Goal: Transaction & Acquisition: Purchase product/service

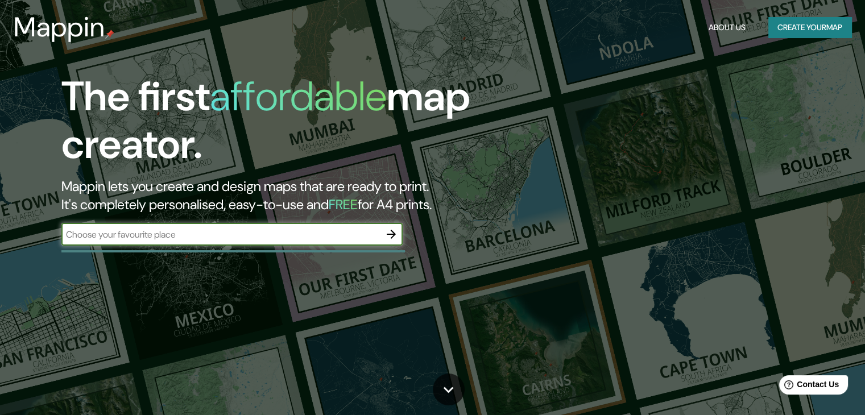
click at [255, 239] on input "text" at bounding box center [220, 234] width 318 height 13
click at [367, 235] on input "text" at bounding box center [220, 234] width 318 height 13
paste input "[STREET_ADDRESS]"
type input "[STREET_ADDRESS]"
click at [392, 239] on icon "button" at bounding box center [391, 234] width 14 height 14
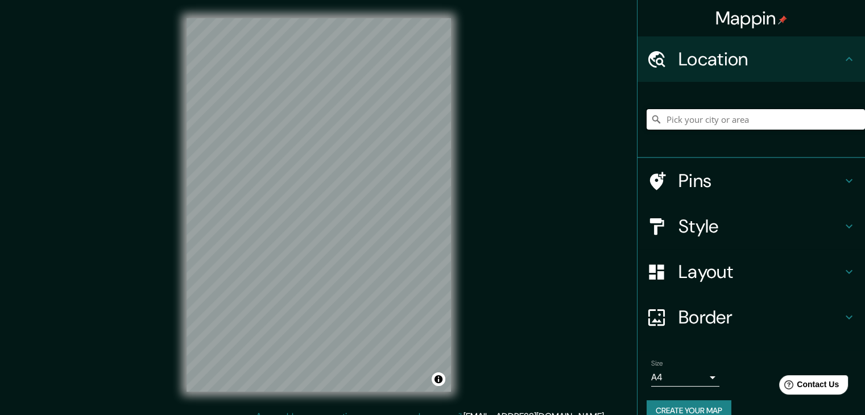
click at [806, 109] on input "Pick your city or area" at bounding box center [755, 119] width 218 height 20
paste input "[STREET_ADDRESS]"
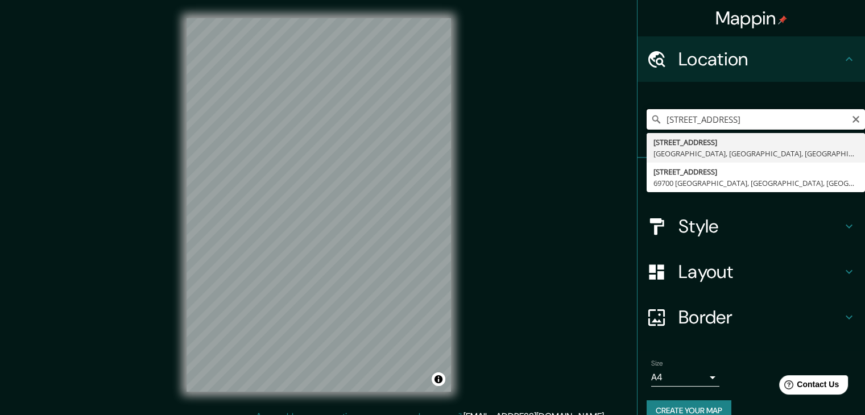
click at [771, 117] on input "[STREET_ADDRESS]" at bounding box center [755, 119] width 218 height 20
type input "[STREET_ADDRESS]"
click at [851, 117] on icon "Clear" at bounding box center [855, 119] width 9 height 9
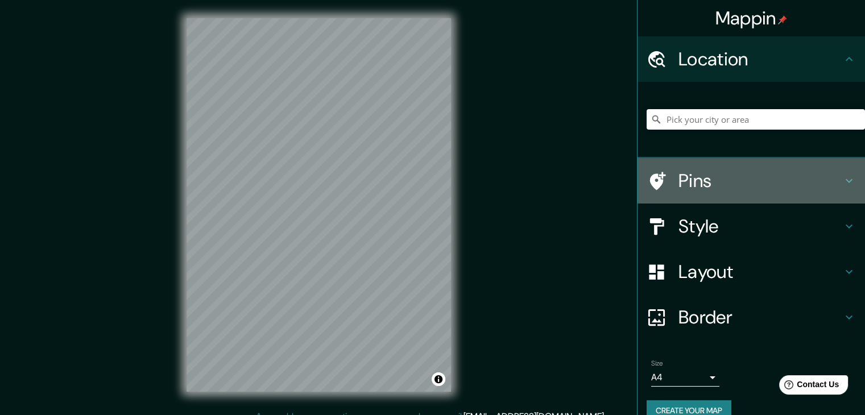
click at [795, 177] on h4 "Pins" at bounding box center [760, 180] width 164 height 23
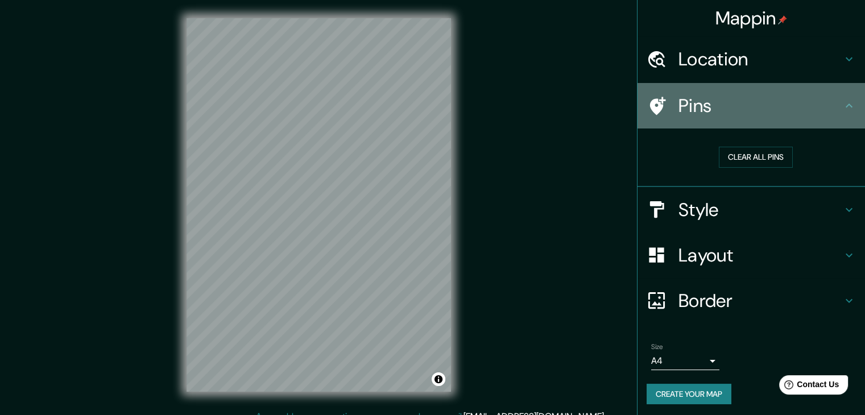
click at [760, 101] on h4 "Pins" at bounding box center [760, 105] width 164 height 23
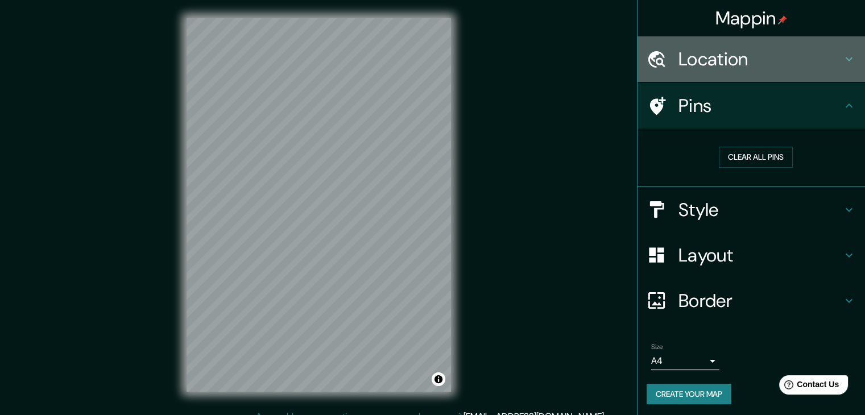
click at [755, 73] on div "Location" at bounding box center [750, 58] width 227 height 45
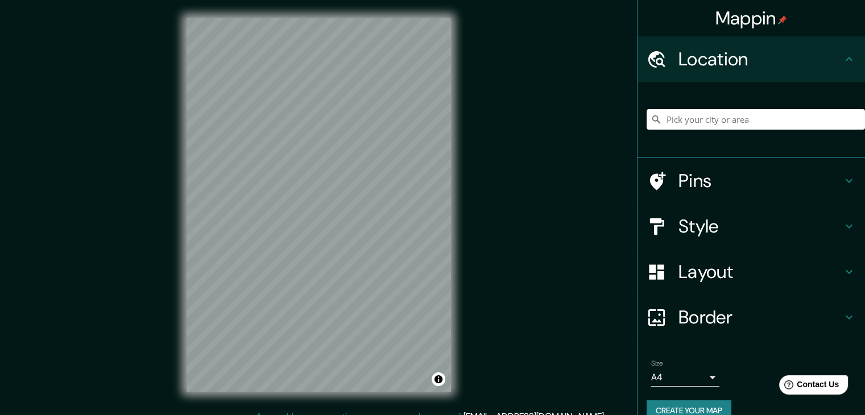
click at [762, 115] on input "Pick your city or area" at bounding box center [755, 119] width 218 height 20
click at [752, 119] on input "[GEOGRAPHIC_DATA], [GEOGRAPHIC_DATA], [GEOGRAPHIC_DATA]" at bounding box center [755, 119] width 218 height 20
click at [662, 120] on input "[GEOGRAPHIC_DATA], [GEOGRAPHIC_DATA], [GEOGRAPHIC_DATA]" at bounding box center [755, 119] width 218 height 20
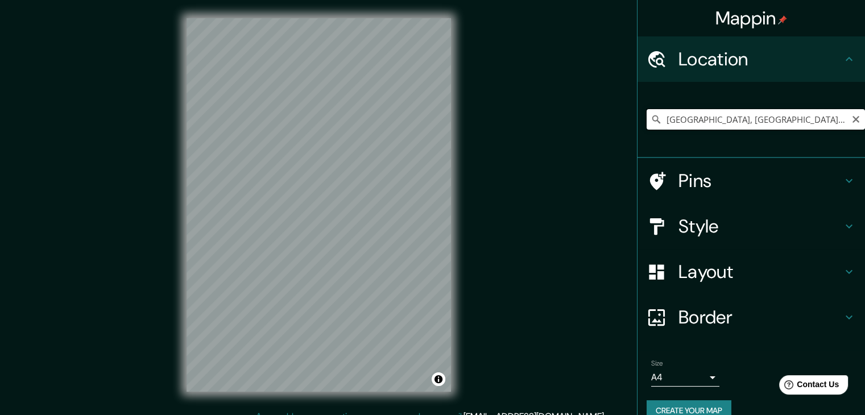
paste input "[STREET_ADDRESS]"
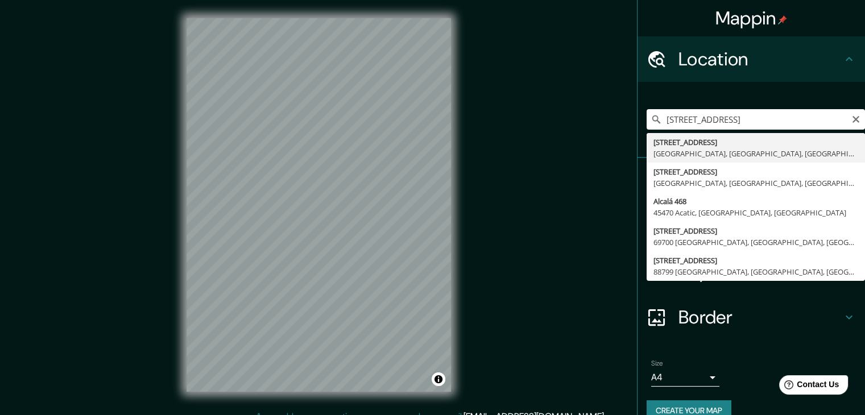
type input "[STREET_ADDRESS]"
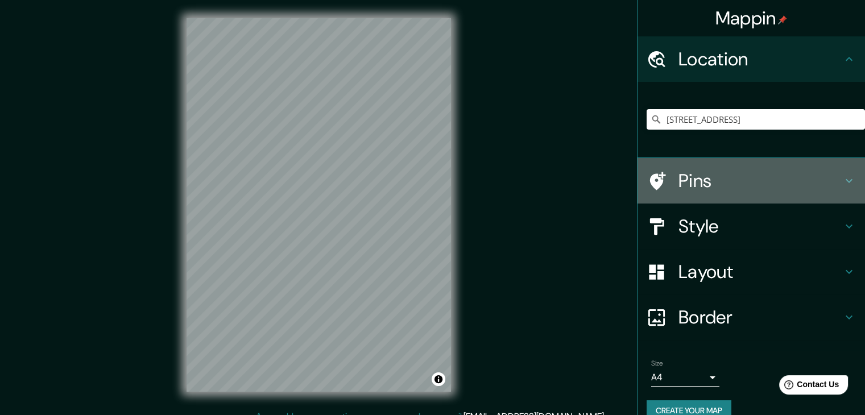
click at [814, 179] on h4 "Pins" at bounding box center [760, 180] width 164 height 23
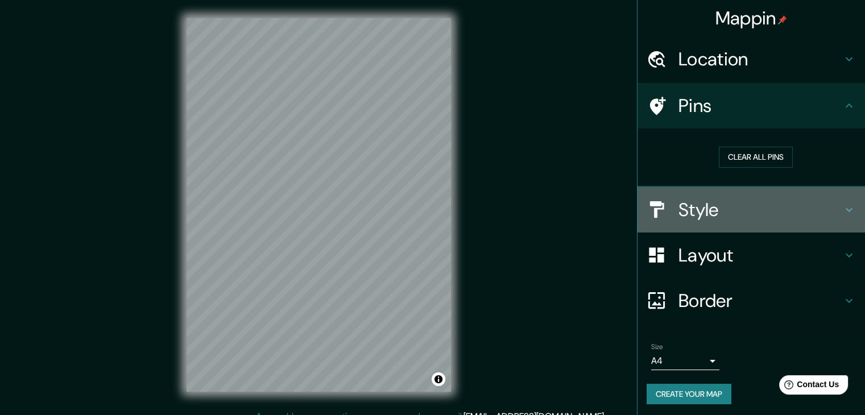
click at [758, 205] on h4 "Style" at bounding box center [760, 209] width 164 height 23
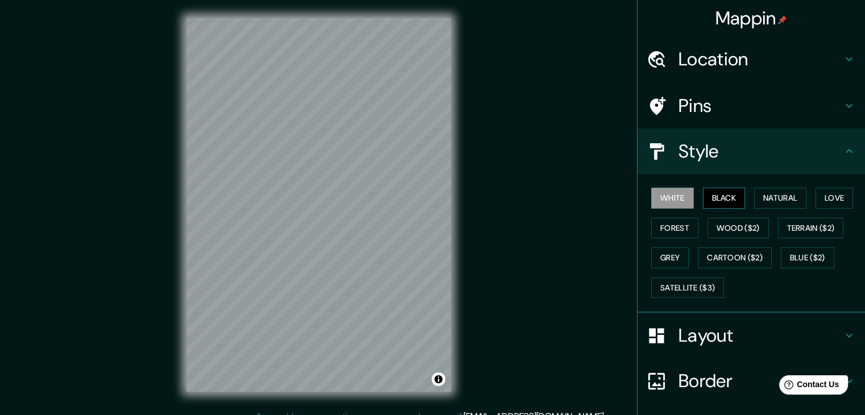
click at [708, 199] on button "Black" at bounding box center [724, 198] width 43 height 21
click at [835, 196] on button "Love" at bounding box center [834, 198] width 38 height 21
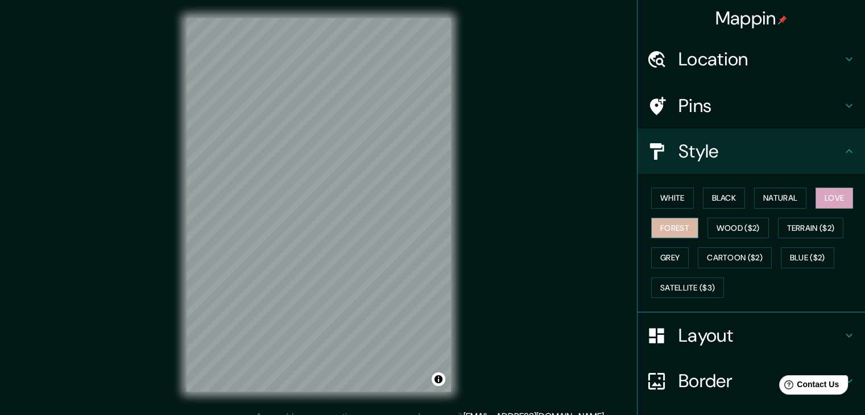
click at [678, 226] on button "Forest" at bounding box center [674, 228] width 47 height 21
click at [748, 225] on button "Wood ($2)" at bounding box center [737, 228] width 61 height 21
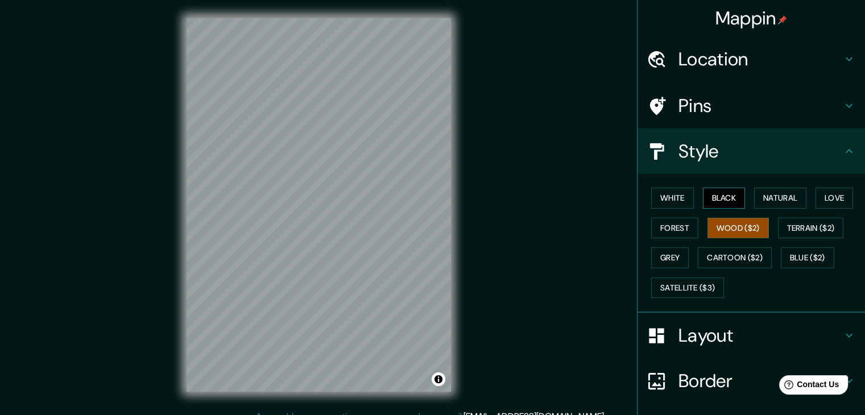
click at [721, 197] on button "Black" at bounding box center [724, 198] width 43 height 21
click at [764, 194] on button "Natural" at bounding box center [780, 198] width 52 height 21
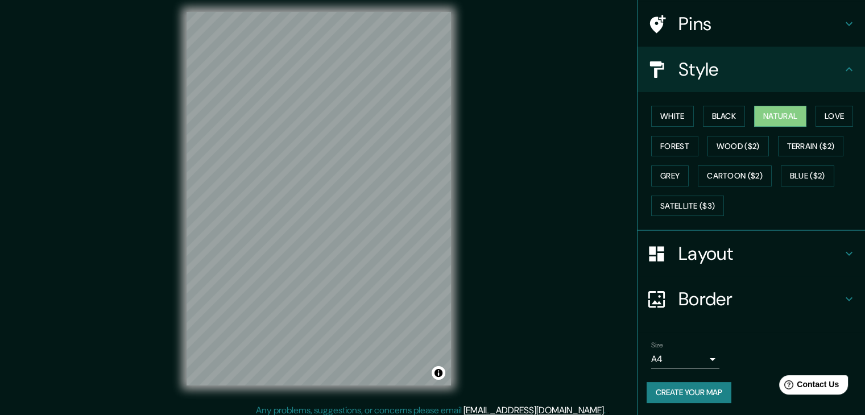
scroll to position [13, 0]
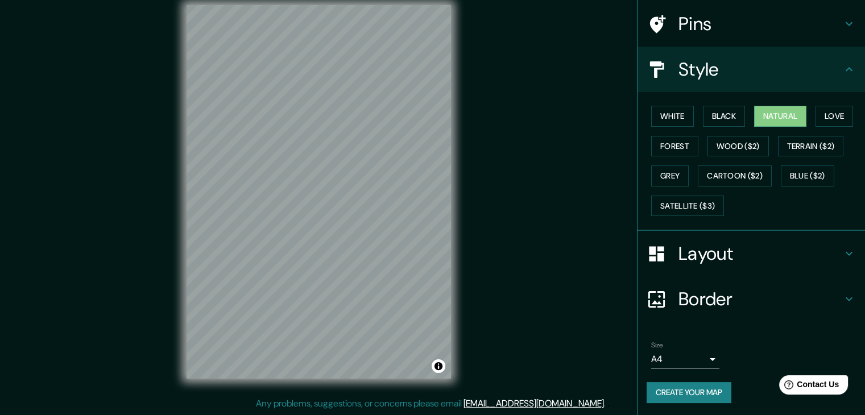
click at [731, 304] on h4 "Border" at bounding box center [760, 299] width 164 height 23
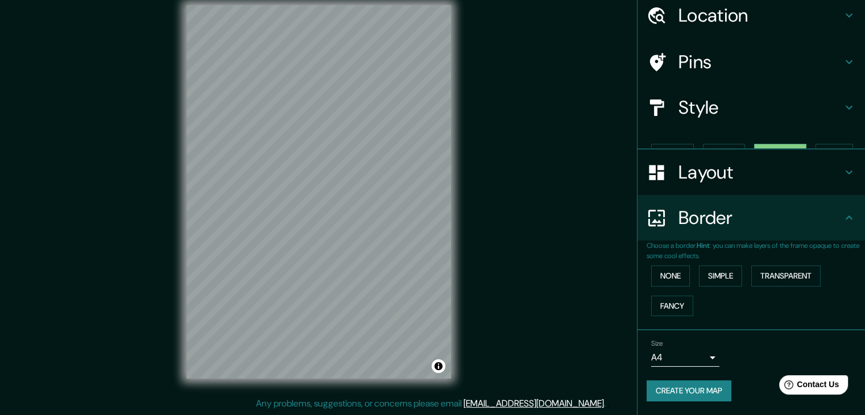
scroll to position [24, 0]
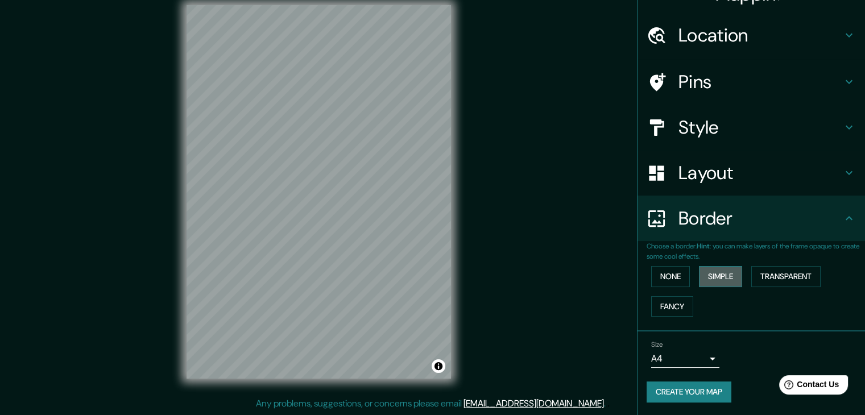
click at [713, 275] on button "Simple" at bounding box center [720, 276] width 43 height 21
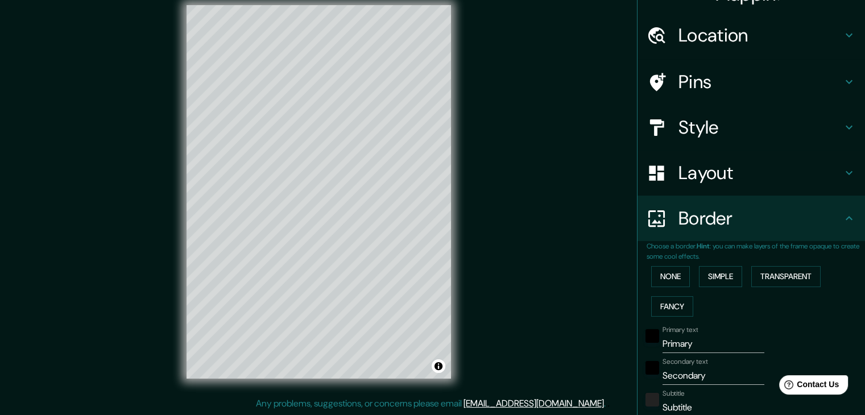
click at [637, 283] on div "Choose a border. Hint : you can make layers of the frame opaque to create some …" at bounding box center [750, 390] width 227 height 298
click at [665, 267] on button "None" at bounding box center [670, 276] width 39 height 21
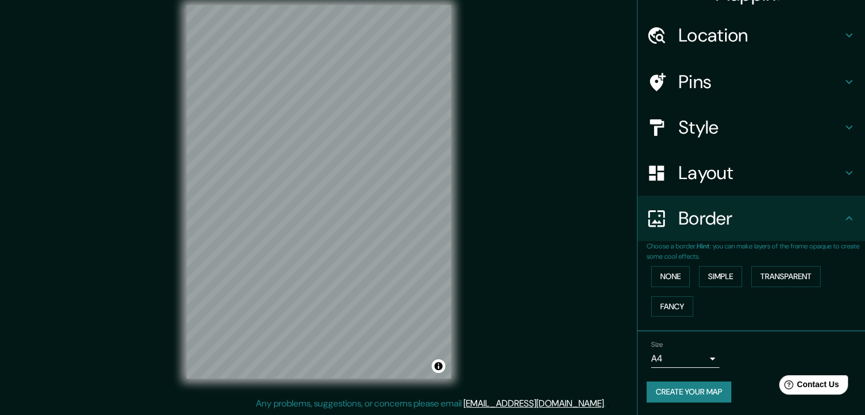
click at [761, 175] on h4 "Layout" at bounding box center [760, 172] width 164 height 23
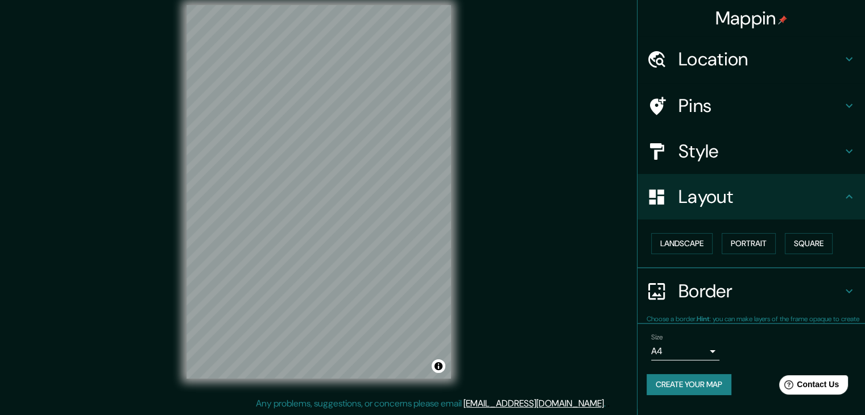
scroll to position [0, 0]
click at [699, 246] on button "Landscape" at bounding box center [681, 243] width 61 height 21
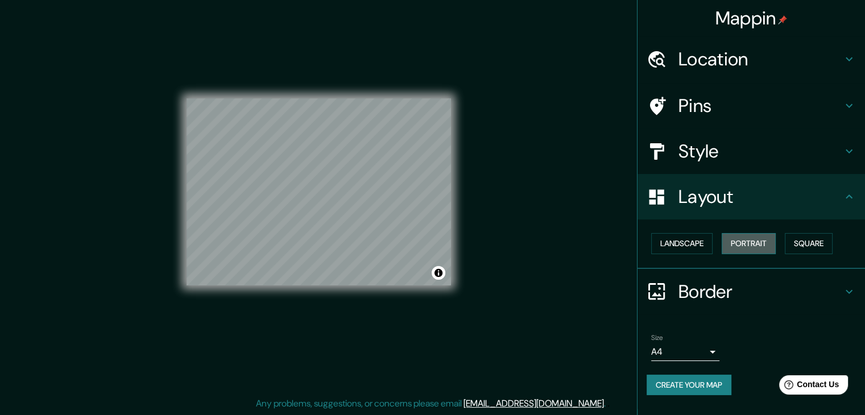
click at [752, 244] on button "Portrait" at bounding box center [748, 243] width 54 height 21
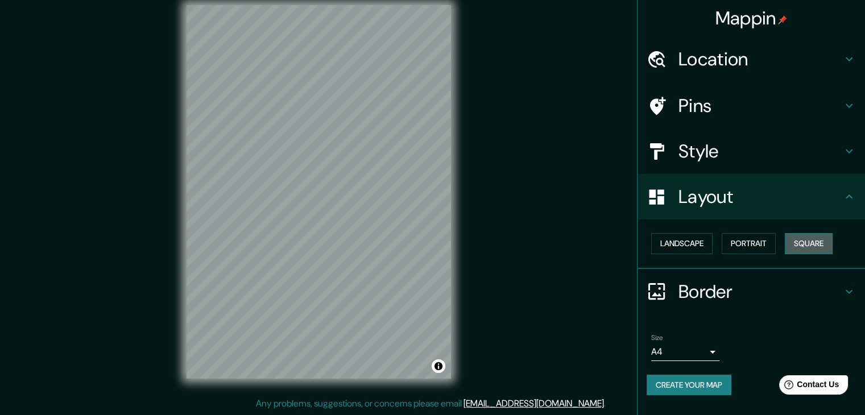
click at [802, 239] on button "Square" at bounding box center [809, 243] width 48 height 21
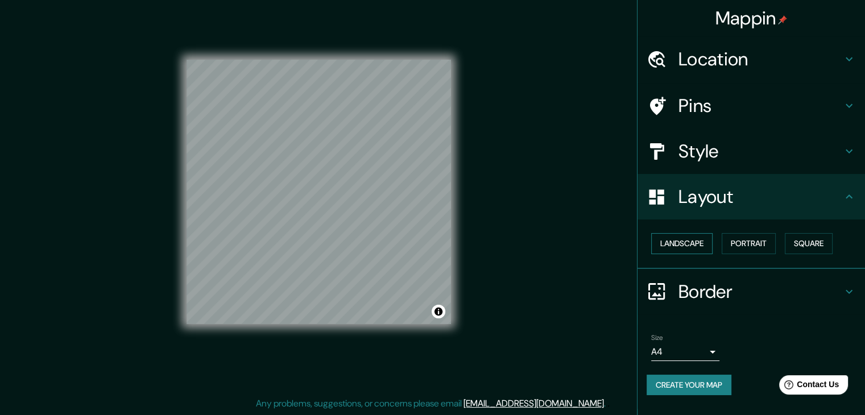
click at [700, 244] on button "Landscape" at bounding box center [681, 243] width 61 height 21
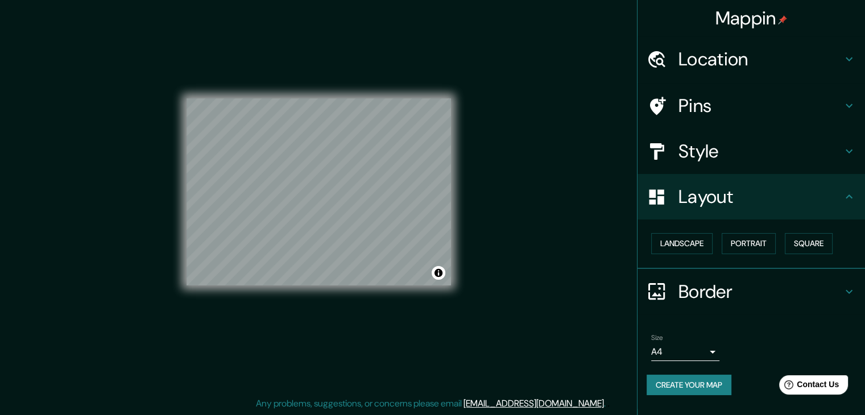
click at [778, 240] on div "Landscape [GEOGRAPHIC_DATA]" at bounding box center [755, 244] width 218 height 30
click at [766, 245] on button "Portrait" at bounding box center [748, 243] width 54 height 21
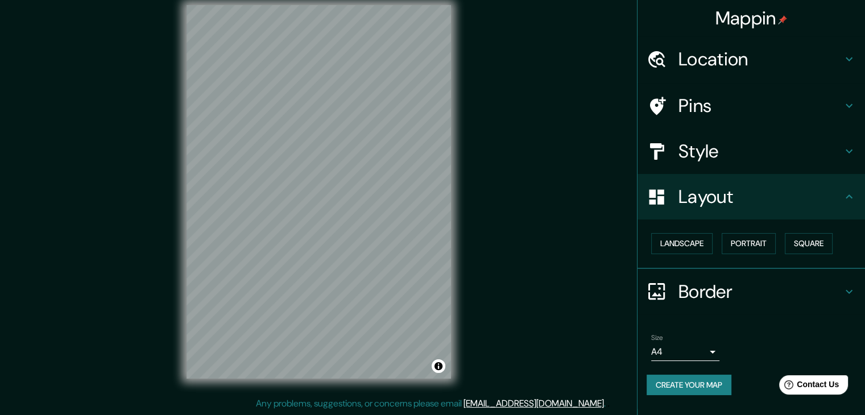
click at [811, 158] on h4 "Style" at bounding box center [760, 151] width 164 height 23
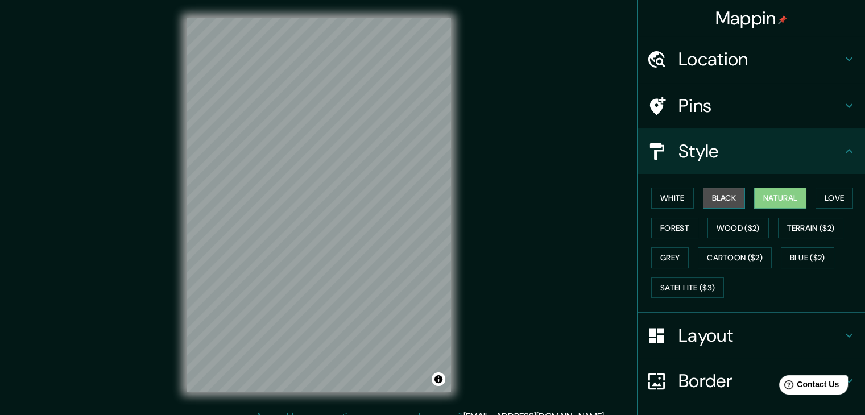
click at [714, 194] on button "Black" at bounding box center [724, 198] width 43 height 21
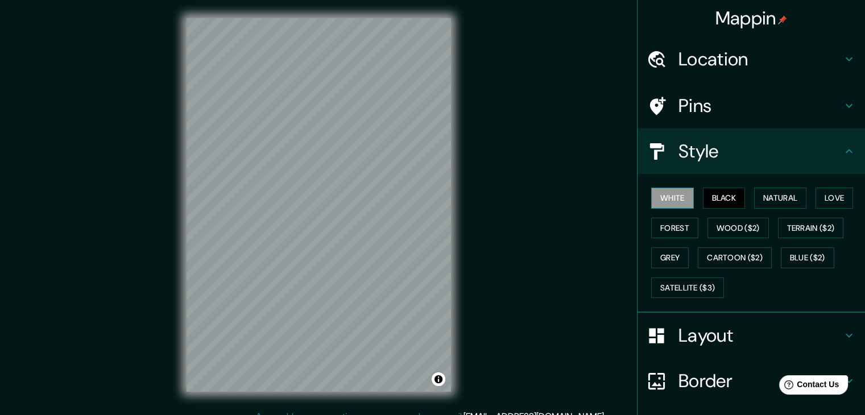
click at [669, 196] on button "White" at bounding box center [672, 198] width 43 height 21
click at [783, 99] on h4 "Pins" at bounding box center [760, 105] width 164 height 23
